Goal: Check status

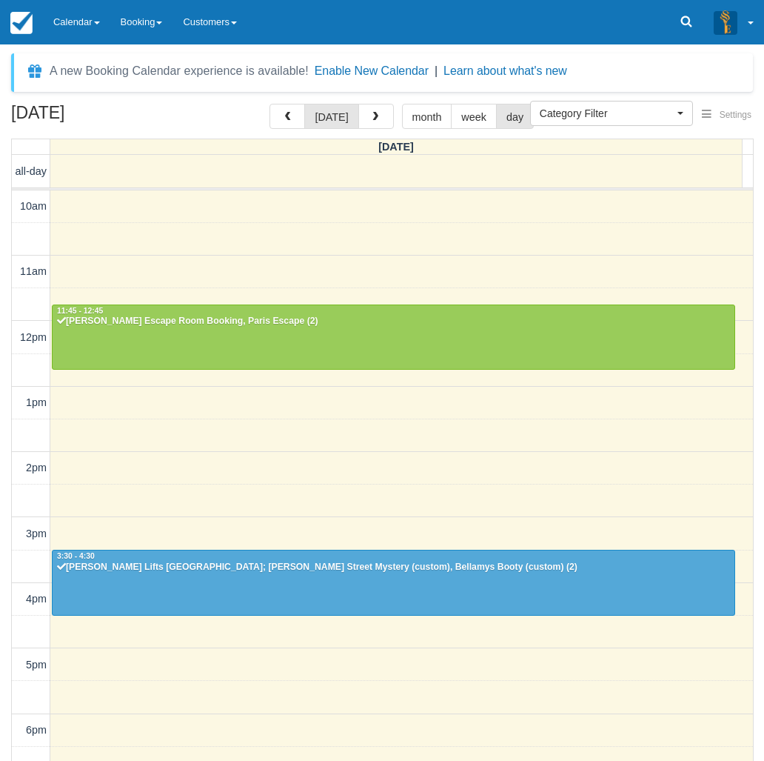
select select
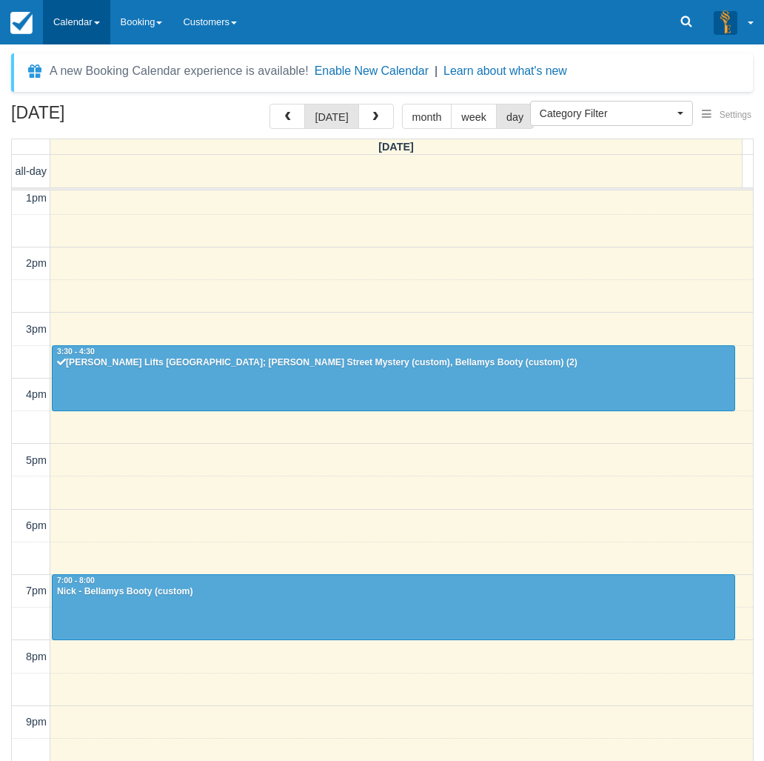
click at [70, 24] on link "Calendar" at bounding box center [76, 22] width 67 height 44
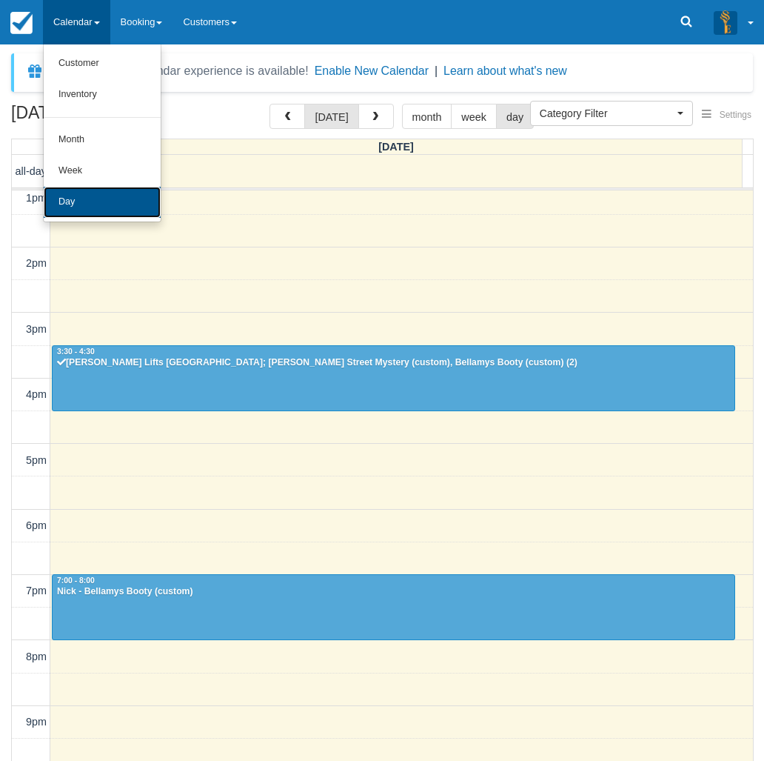
click at [106, 199] on link "Day" at bounding box center [102, 202] width 117 height 31
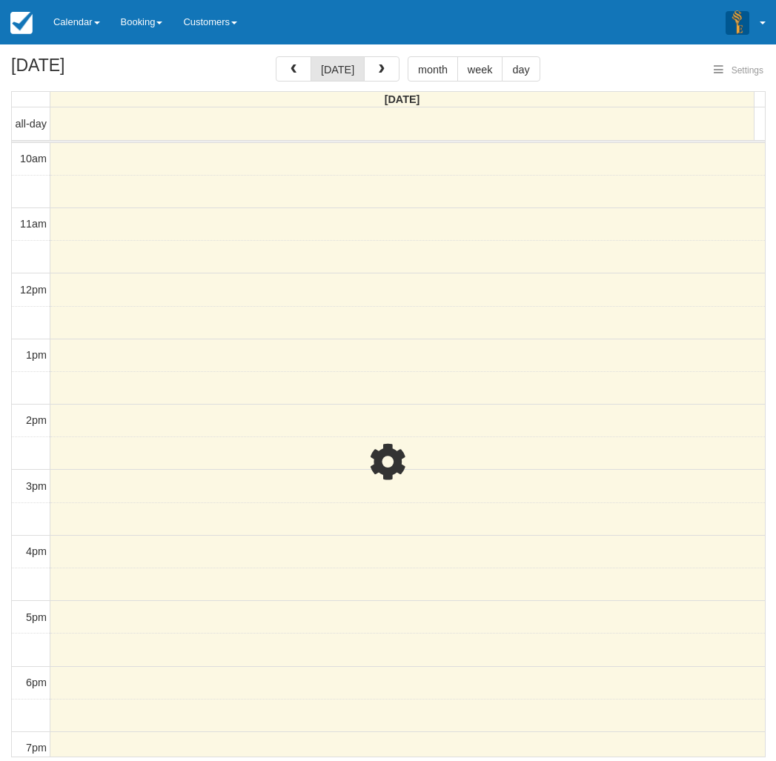
select select
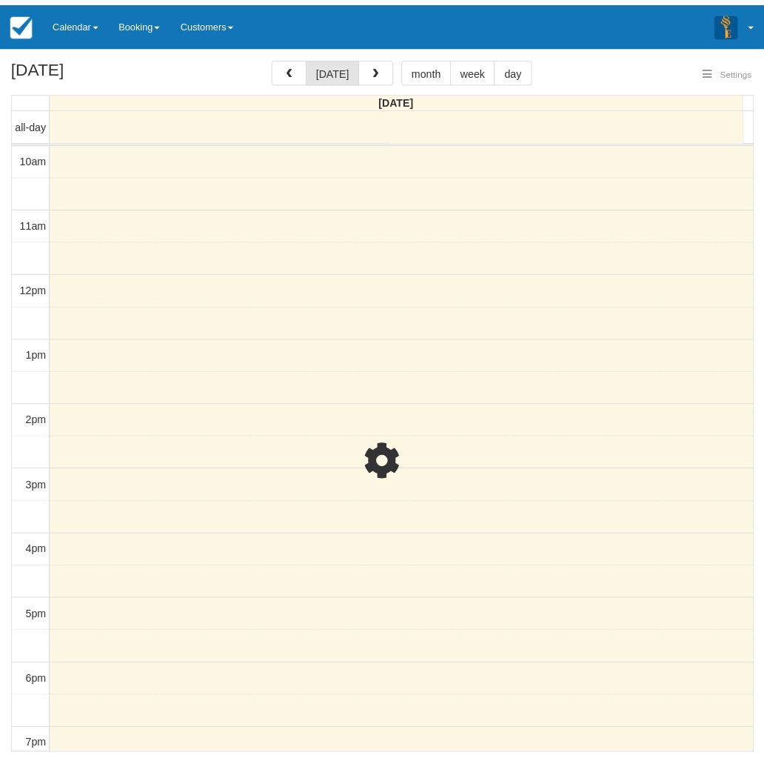
scroll to position [66, 0]
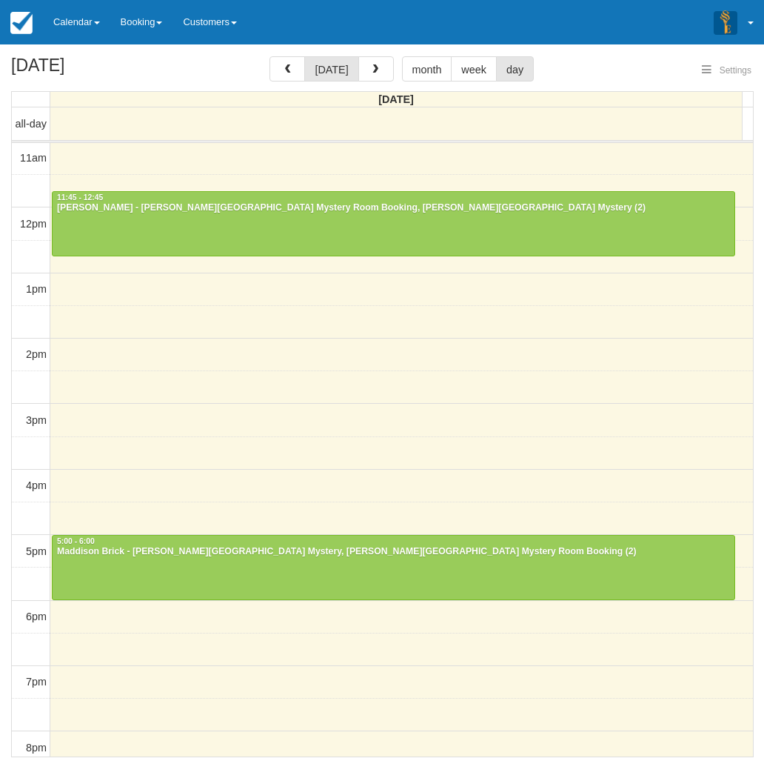
select select
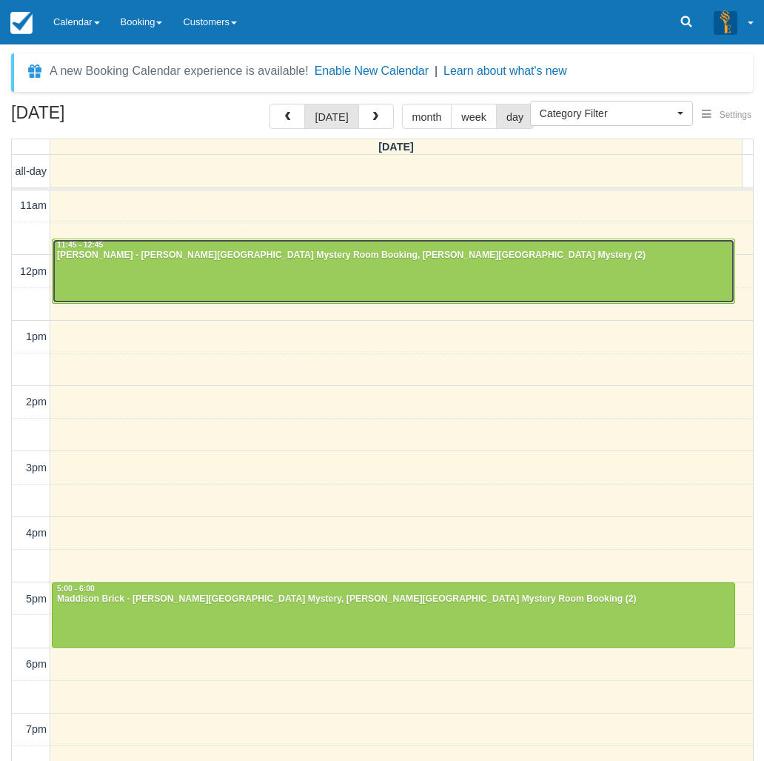
click at [162, 261] on div "Jared - Baker Street Mystery Room Booking, Baker Street Mystery (2)" at bounding box center [393, 256] width 675 height 12
